Goal: Find specific page/section: Find specific page/section

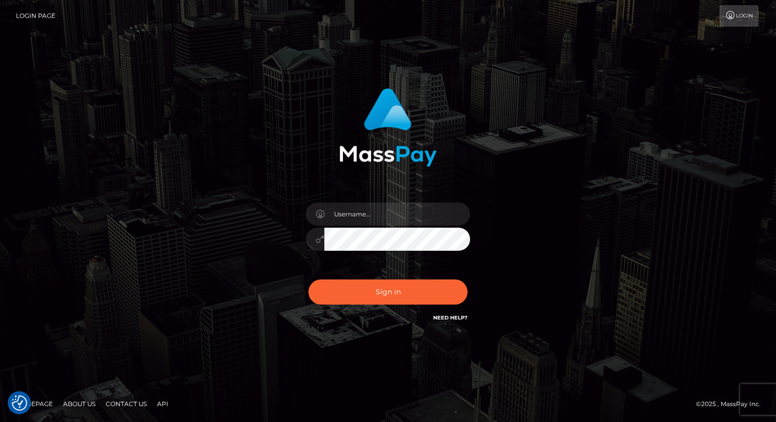
type input "eric.nofans"
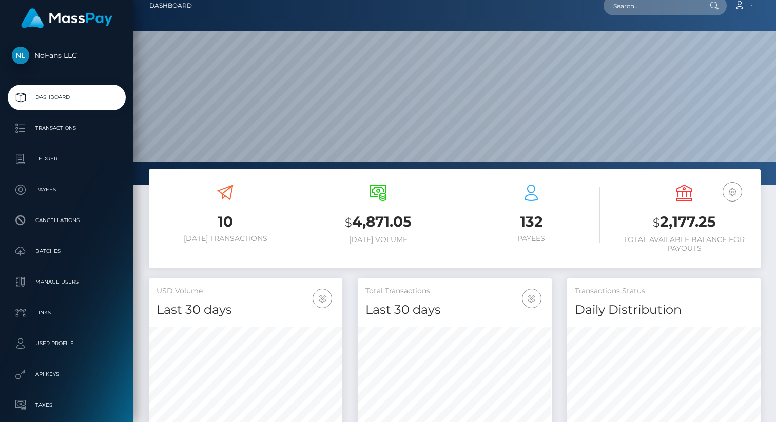
scroll to position [12, 0]
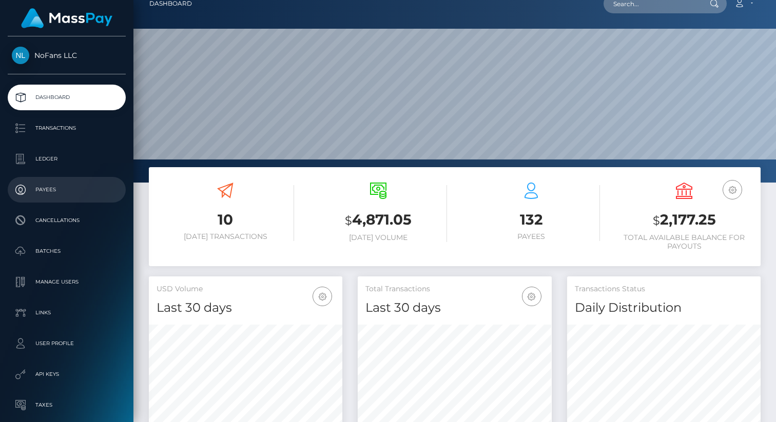
click at [46, 192] on p "Payees" at bounding box center [67, 189] width 110 height 15
